Goal: Navigation & Orientation: Find specific page/section

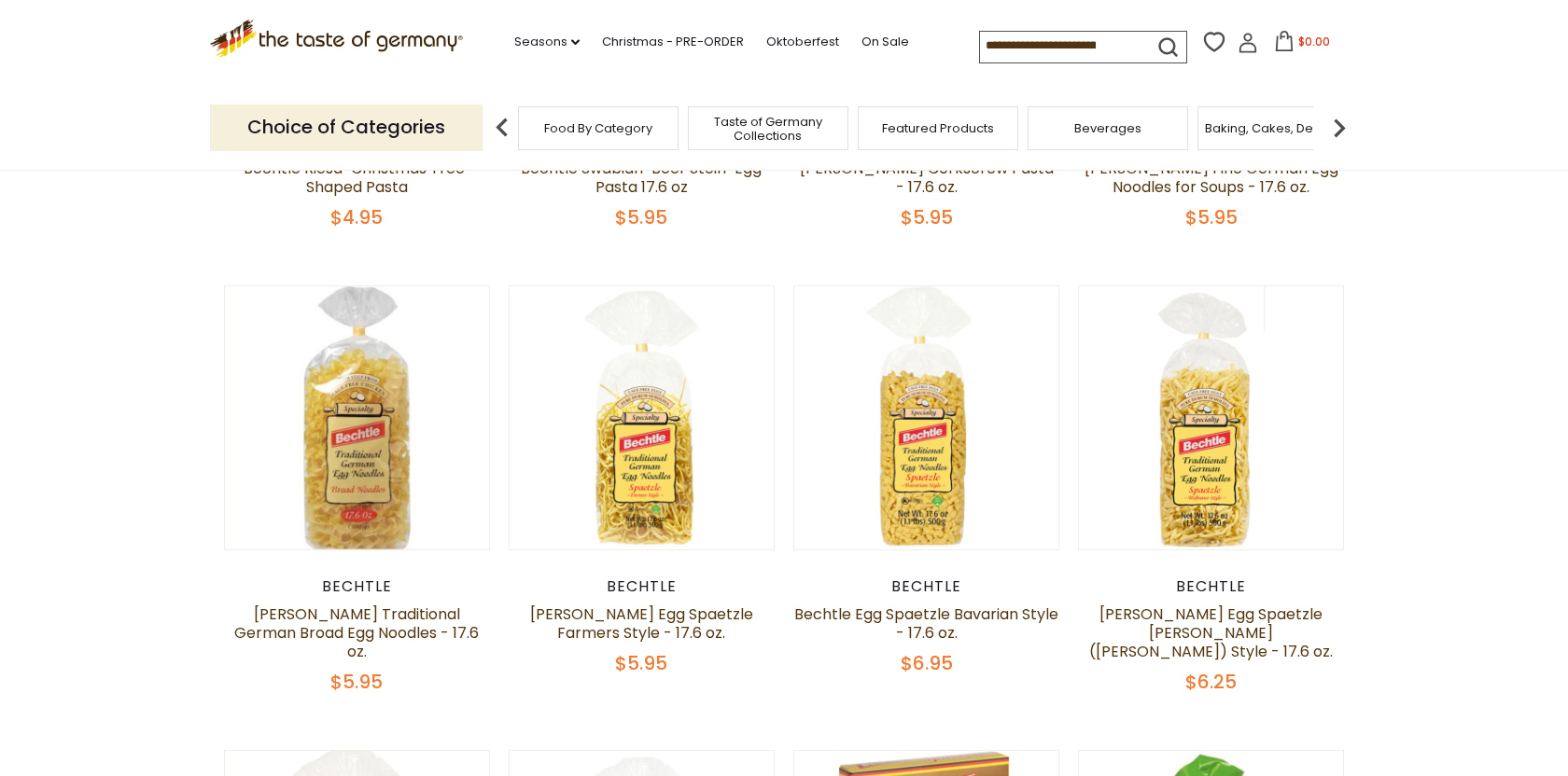
scroll to position [496, 0]
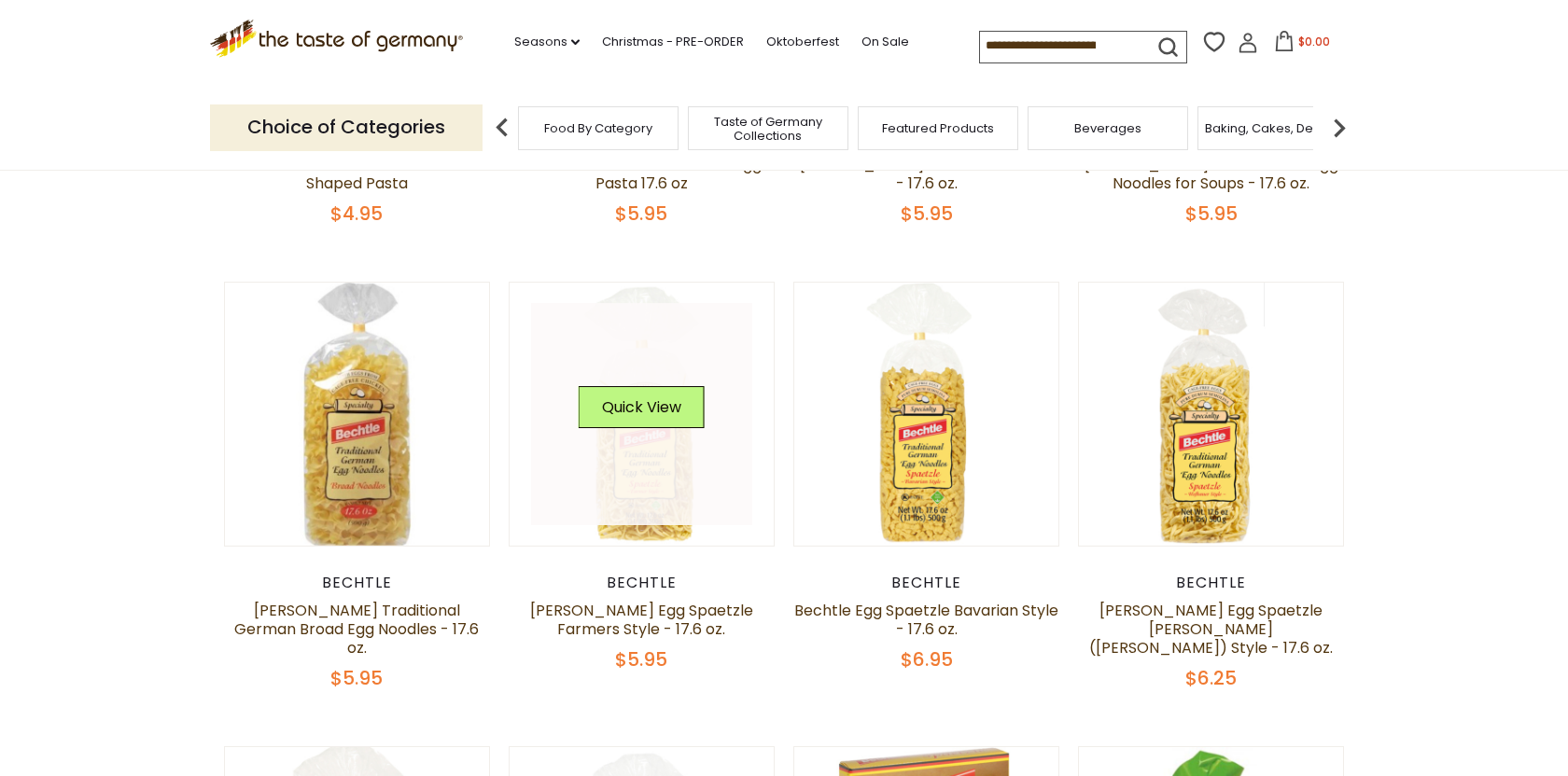
click at [655, 500] on link at bounding box center [643, 414] width 223 height 223
